Goal: Find specific page/section: Find specific page/section

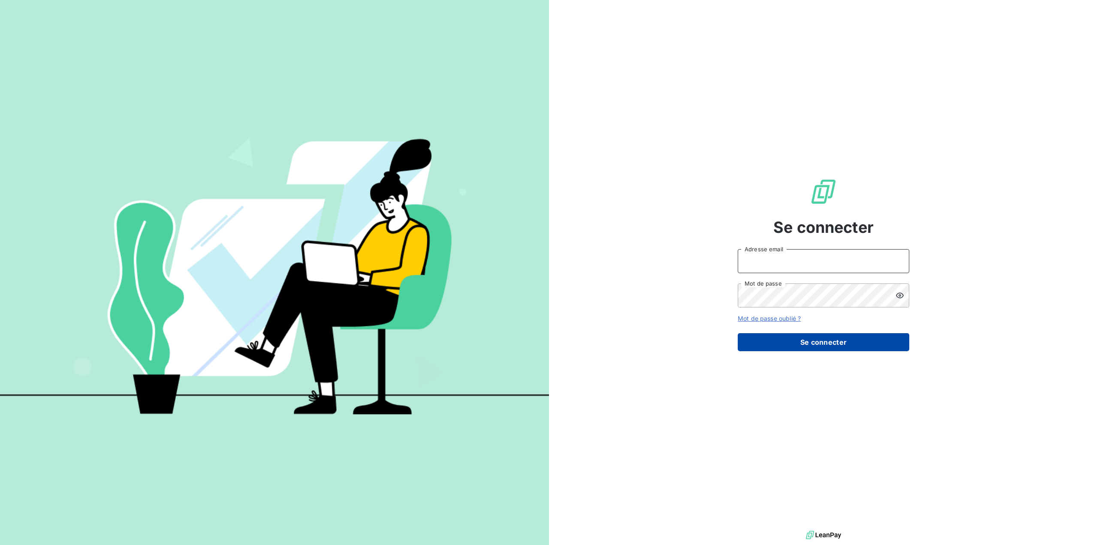
type input "[PERSON_NAME][EMAIL_ADDRESS][PERSON_NAME][DOMAIN_NAME]"
click at [777, 343] on button "Se connecter" at bounding box center [823, 342] width 172 height 18
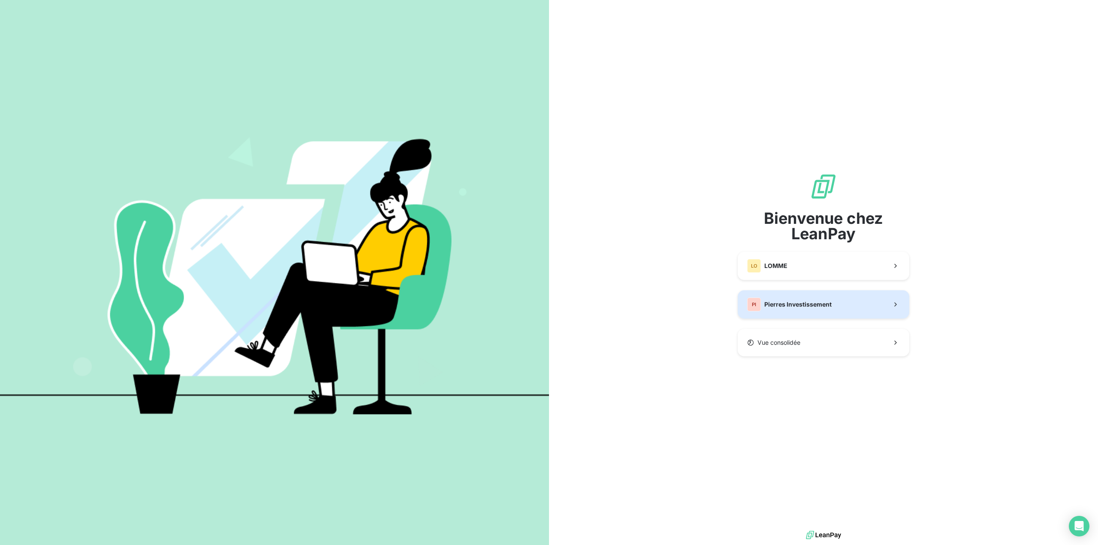
click at [785, 302] on span "Pierres Investissement" at bounding box center [797, 304] width 67 height 9
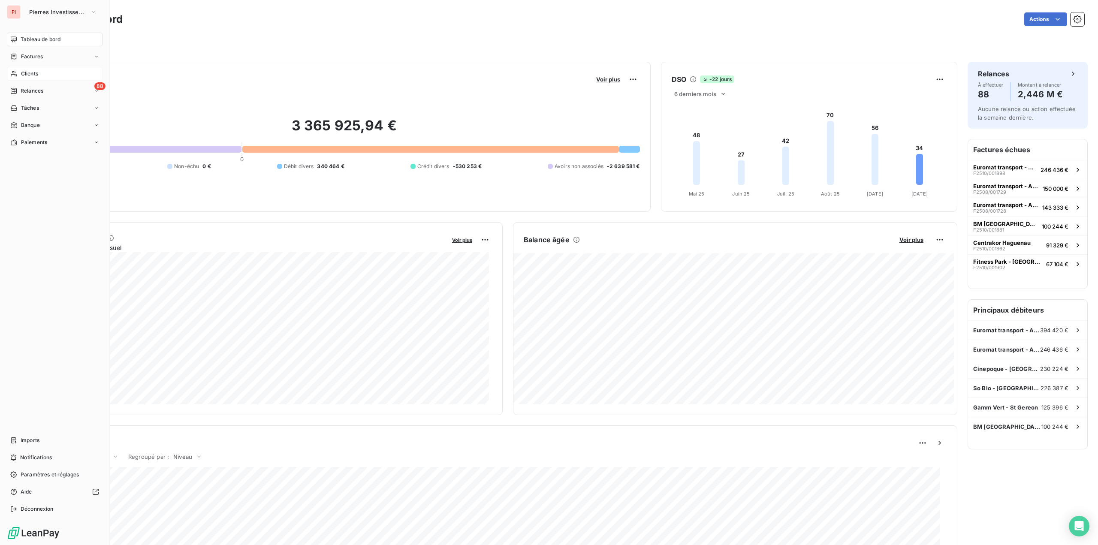
click at [44, 74] on div "Clients" at bounding box center [55, 74] width 96 height 14
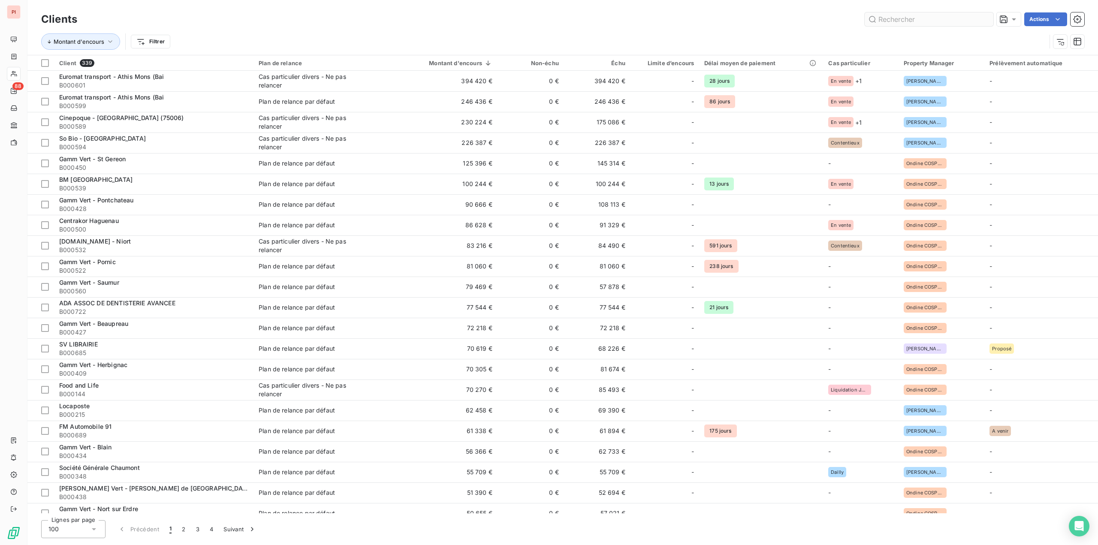
click at [917, 18] on input "text" at bounding box center [928, 19] width 129 height 14
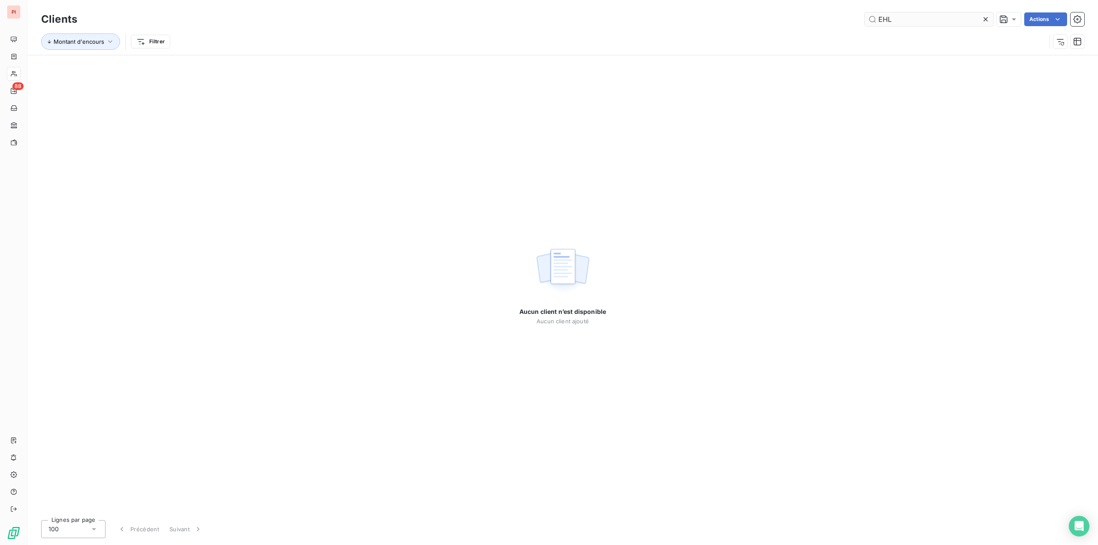
click at [899, 21] on input "EHL" at bounding box center [928, 19] width 129 height 14
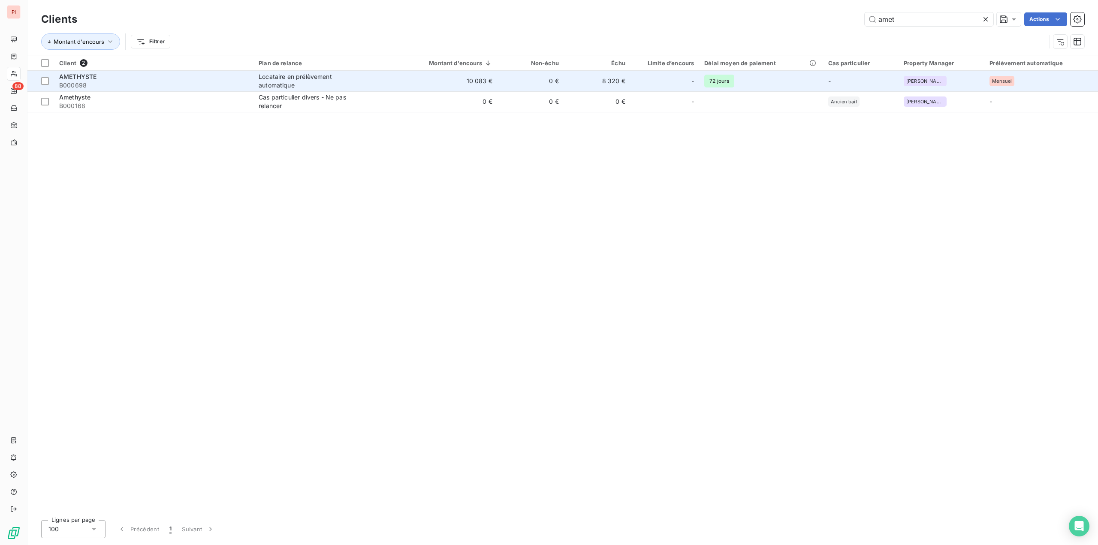
type input "amet"
click at [182, 81] on span "B000698" at bounding box center [153, 85] width 189 height 9
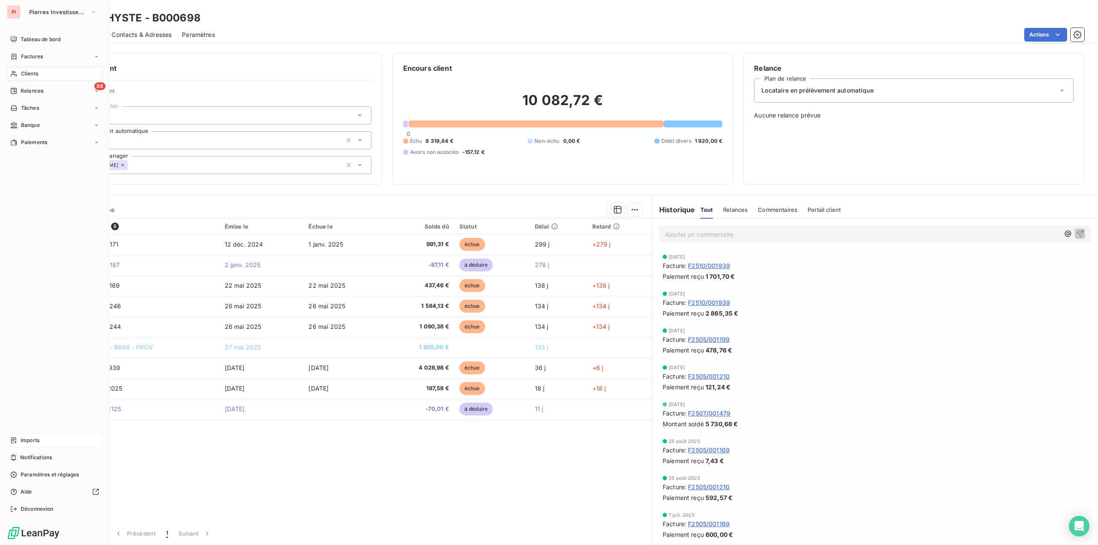
click at [51, 434] on div "Imports" at bounding box center [55, 440] width 96 height 14
